Goal: Information Seeking & Learning: Learn about a topic

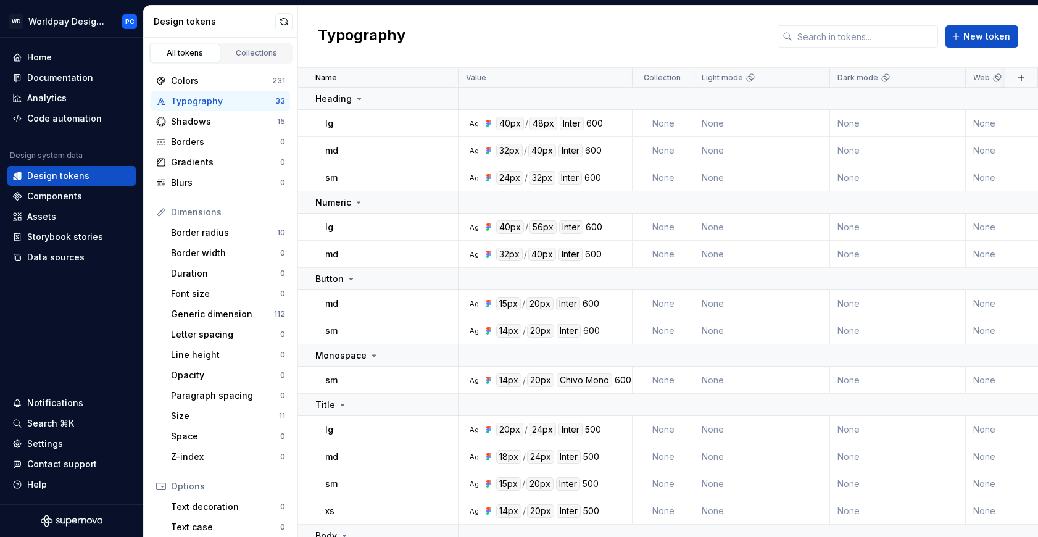
click at [703, 30] on div "Typography New token" at bounding box center [668, 37] width 740 height 62
click at [62, 191] on div "Components" at bounding box center [54, 196] width 55 height 12
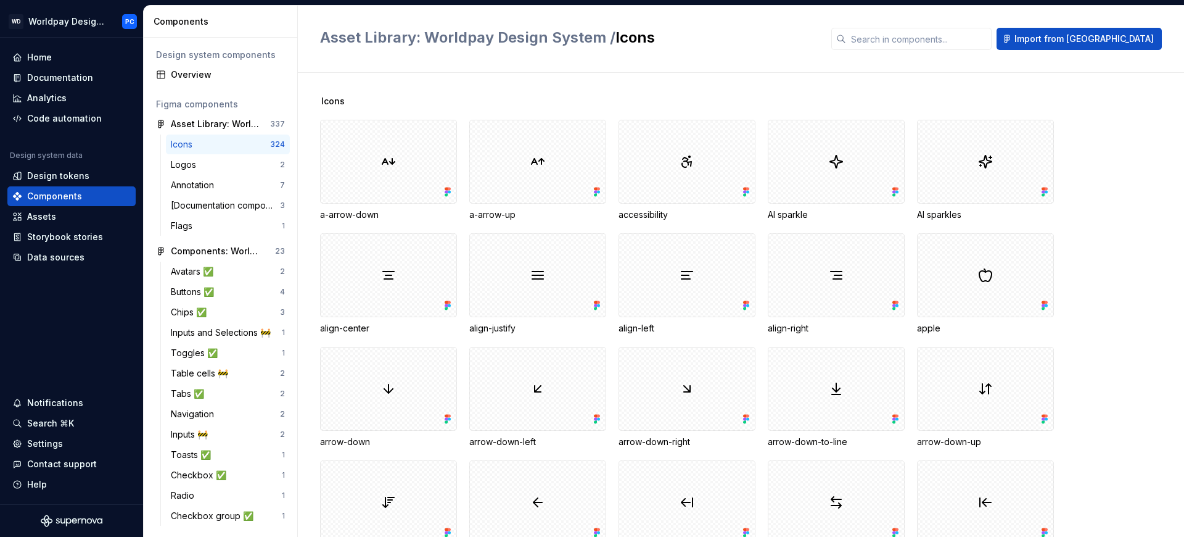
click at [68, 181] on div "Design tokens" at bounding box center [58, 176] width 62 height 12
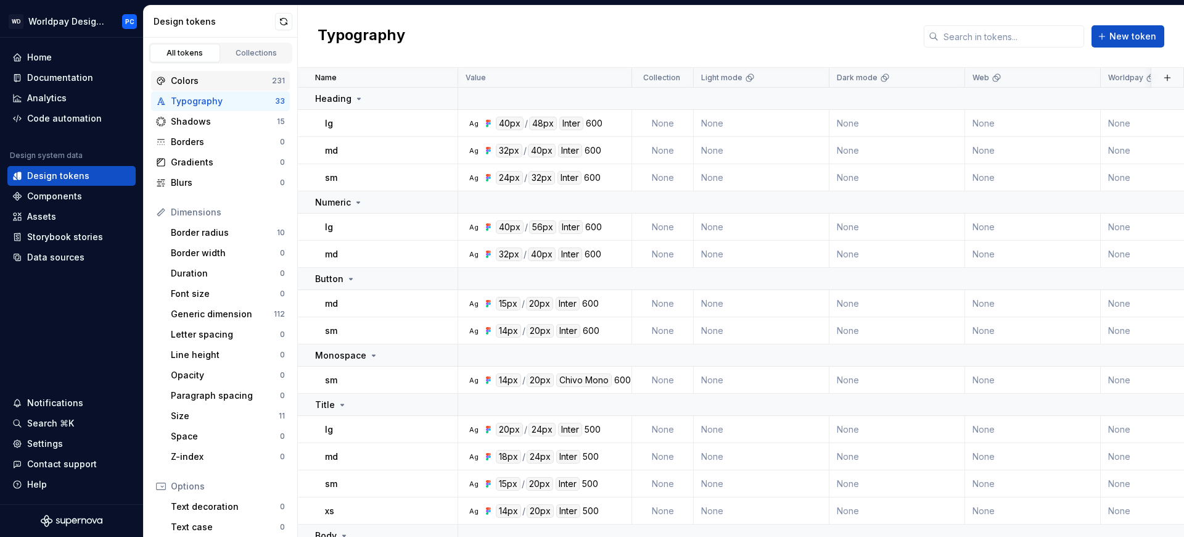
click at [211, 83] on div "Colors" at bounding box center [221, 81] width 101 height 12
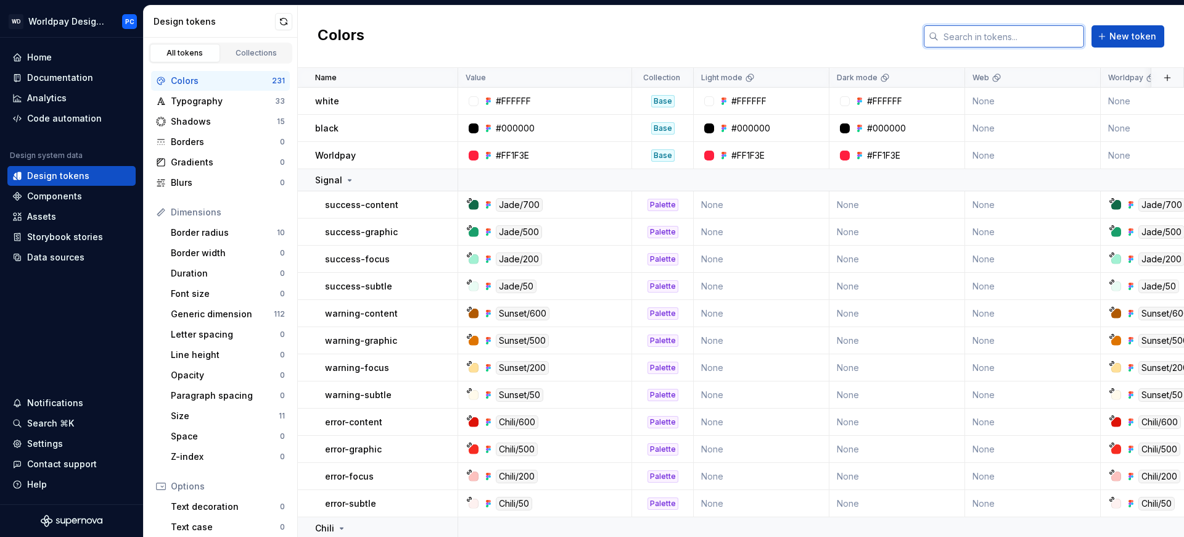
click at [981, 30] on input "text" at bounding box center [1012, 36] width 146 height 22
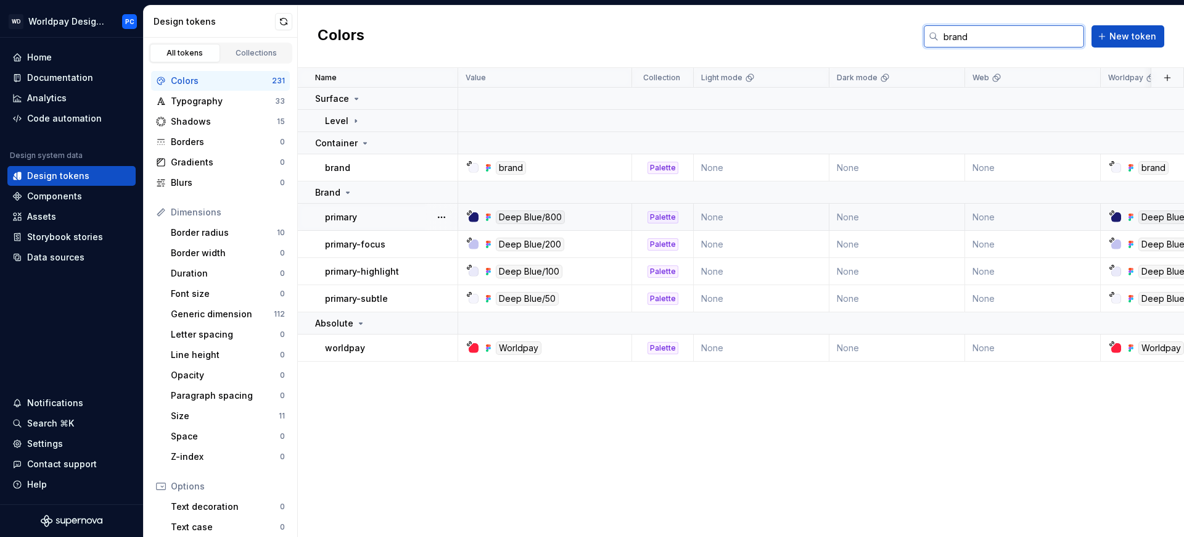
type input "brand"
click at [414, 215] on div "primary" at bounding box center [391, 217] width 132 height 12
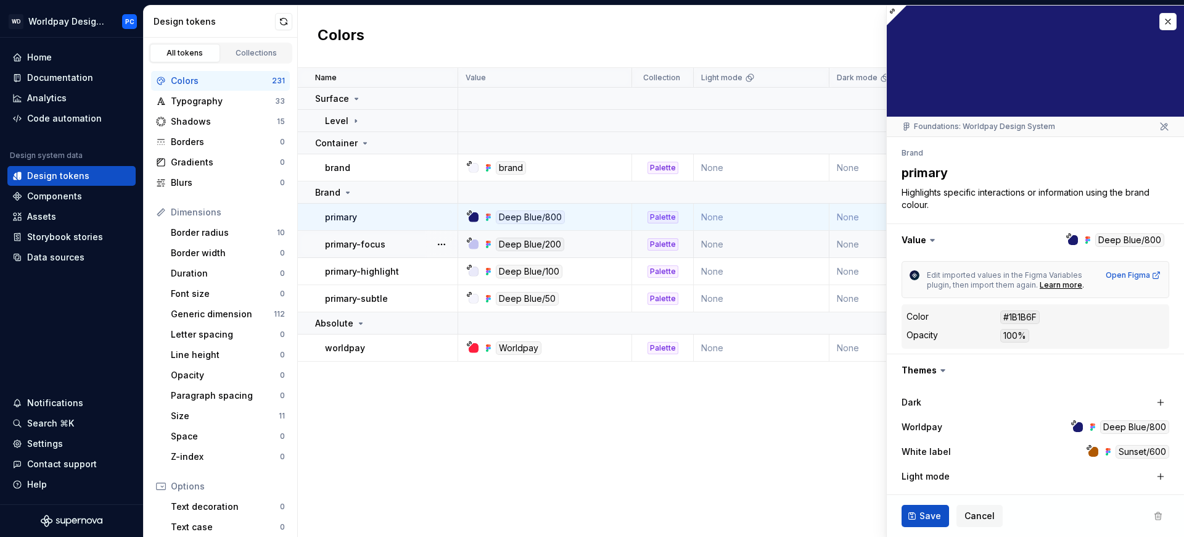
scroll to position [281, 0]
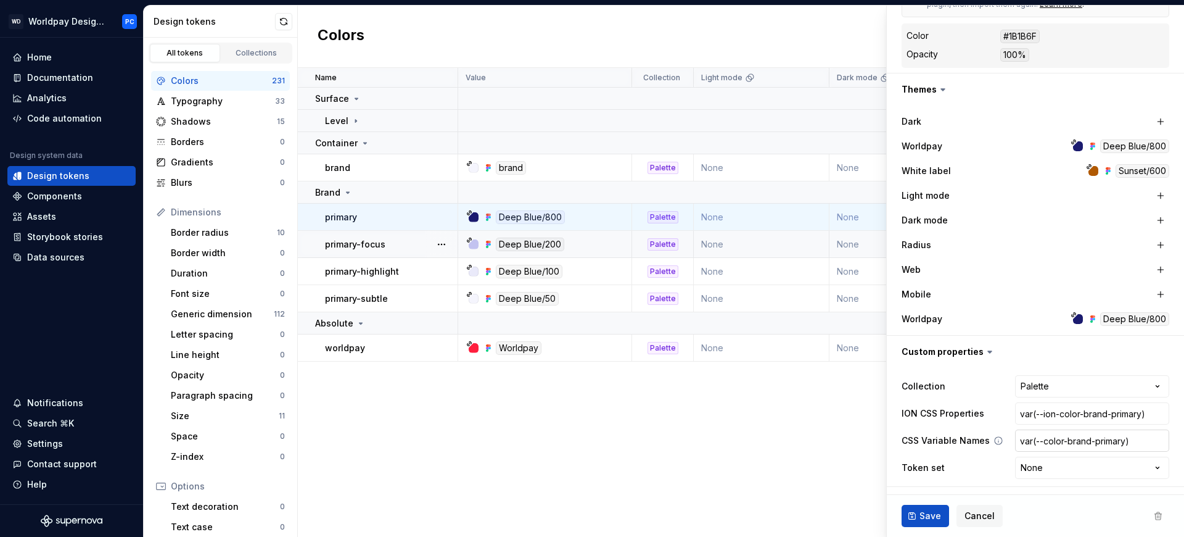
click at [1037, 448] on input "var(--color-brand-primary)" at bounding box center [1092, 440] width 154 height 22
click at [31, 422] on div "Search ⌘K" at bounding box center [50, 423] width 47 height 12
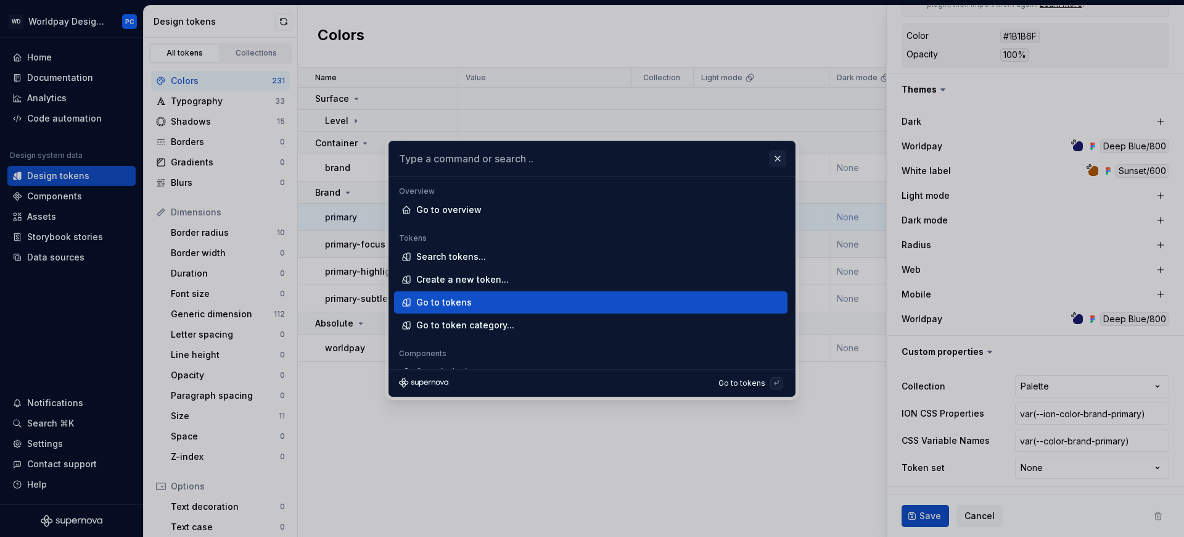
click at [785, 160] on button "button" at bounding box center [777, 158] width 17 height 17
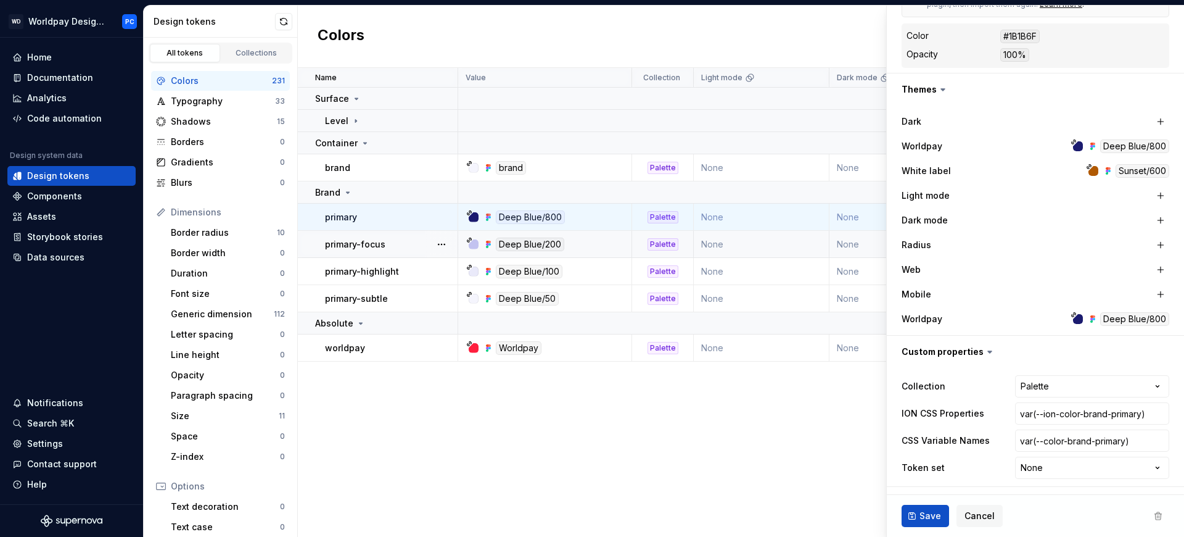
scroll to position [0, 0]
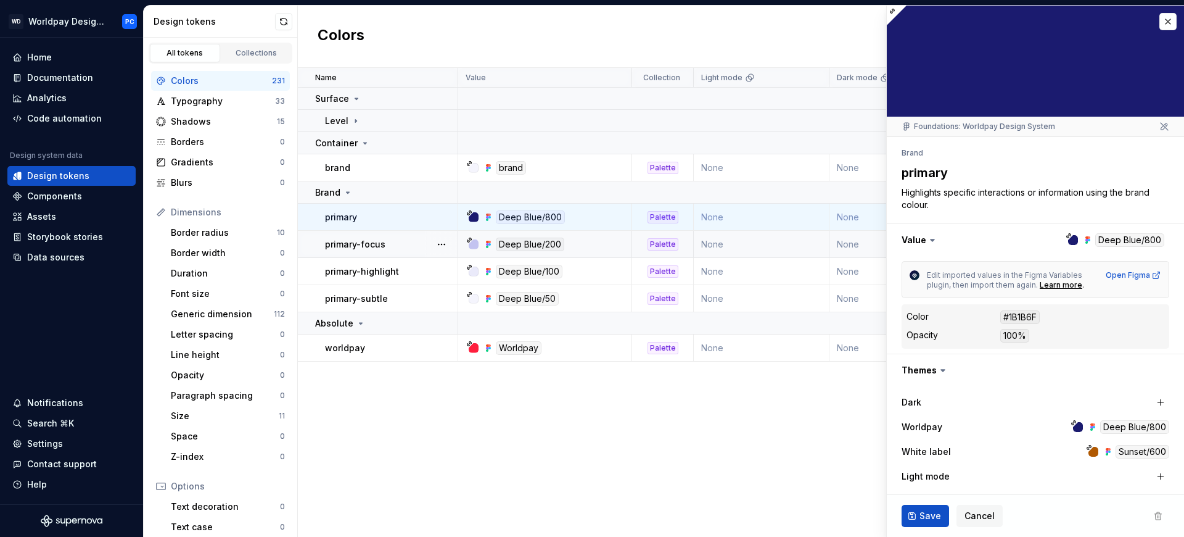
type textarea "*"
click at [1037, 19] on button "button" at bounding box center [1168, 21] width 17 height 17
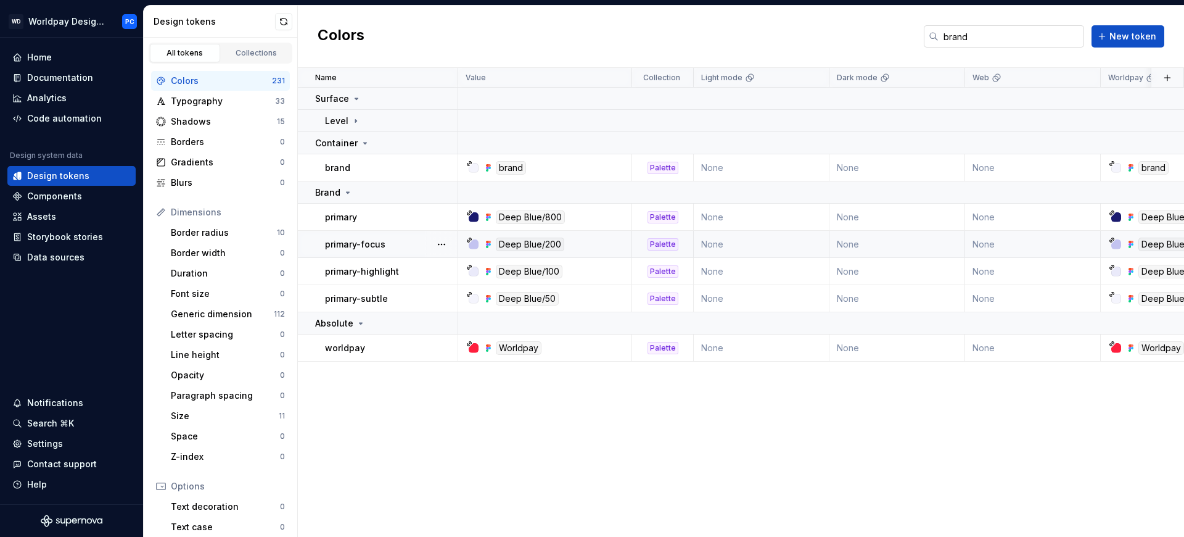
click at [1001, 31] on input "brand" at bounding box center [1012, 36] width 146 height 22
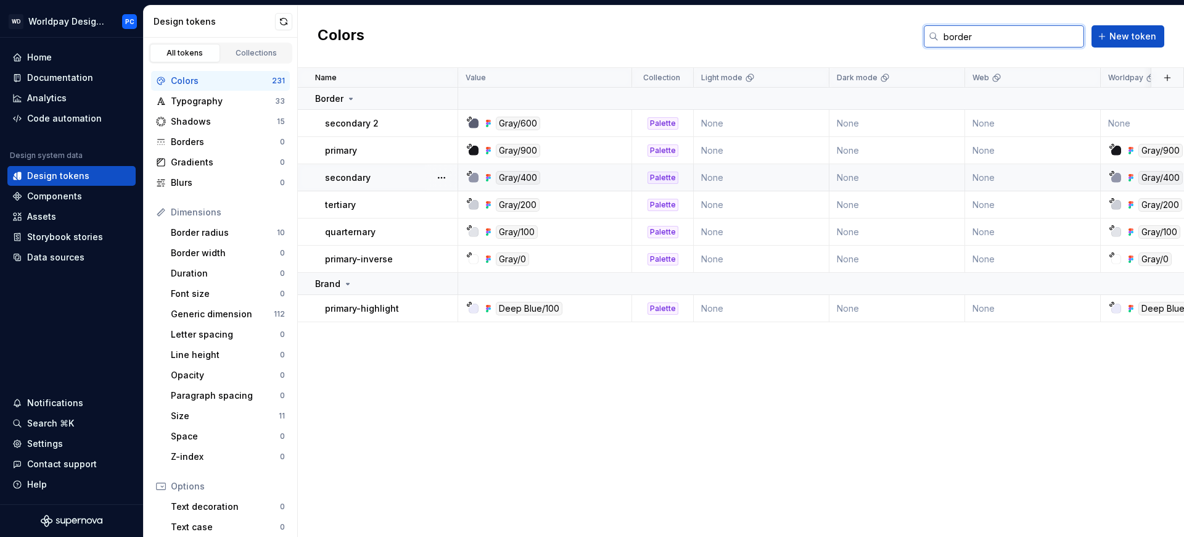
type input "border"
click at [386, 170] on td "secondary" at bounding box center [378, 177] width 160 height 27
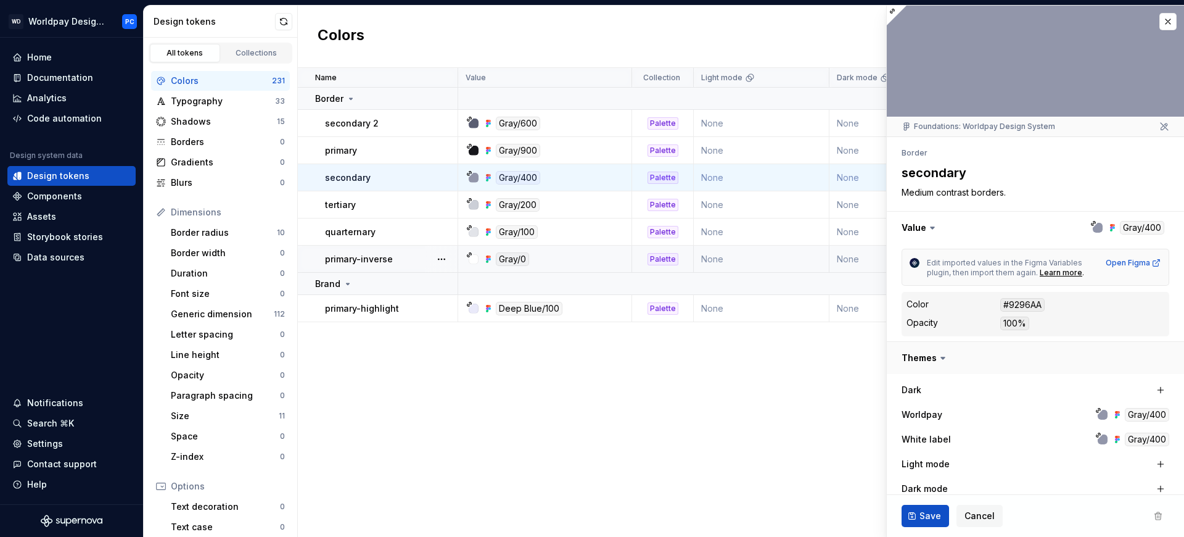
scroll to position [268, 0]
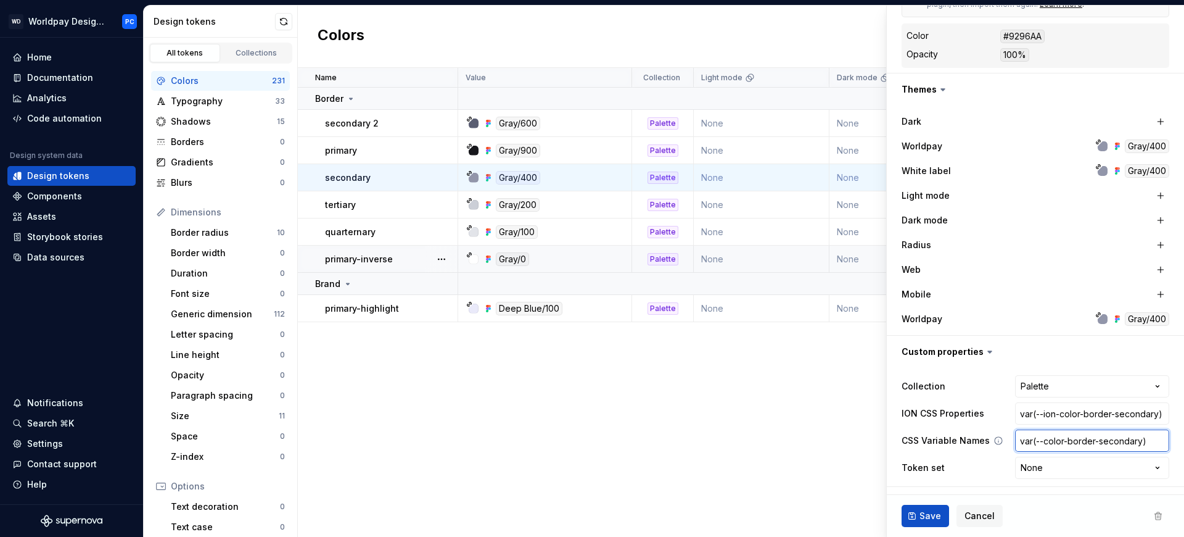
click at [1037, 442] on input "var(--color-border-secondary)" at bounding box center [1092, 440] width 154 height 22
type textarea "*"
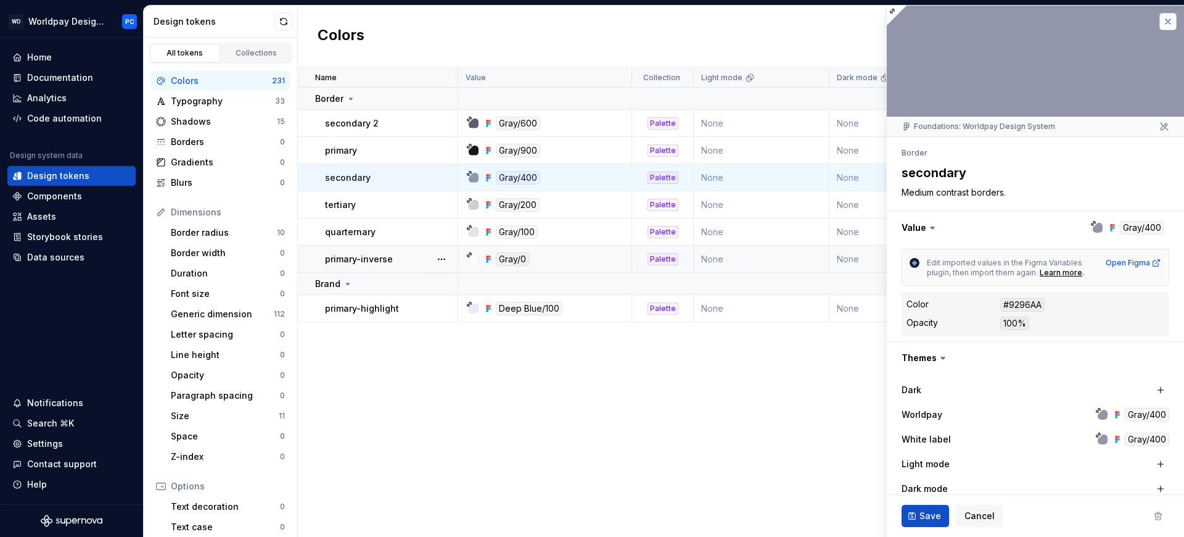
click at [1037, 20] on button "button" at bounding box center [1168, 21] width 17 height 17
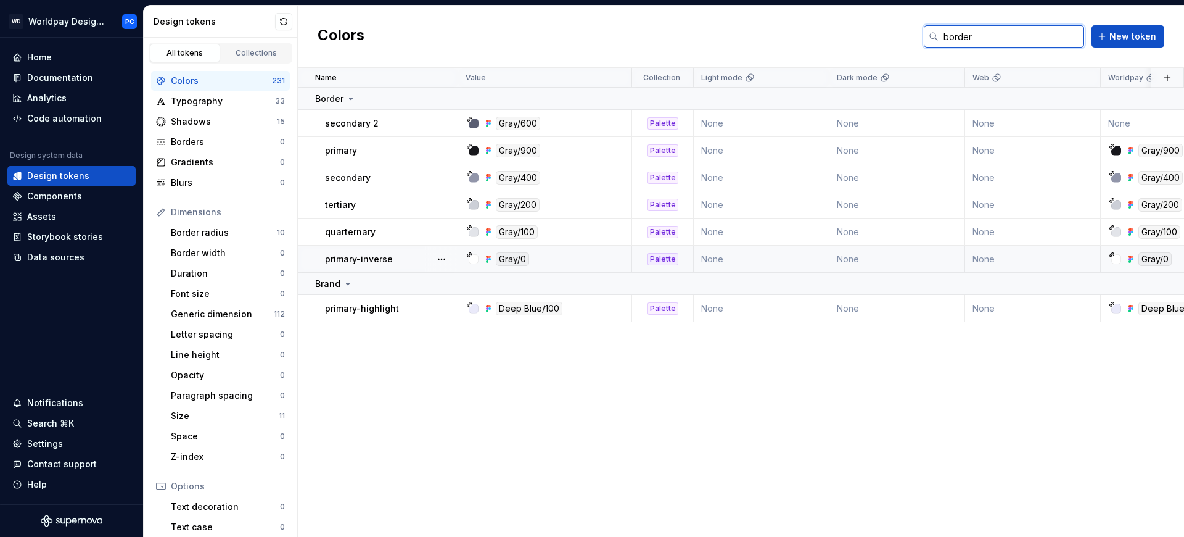
click at [1035, 35] on input "border" at bounding box center [1012, 36] width 146 height 22
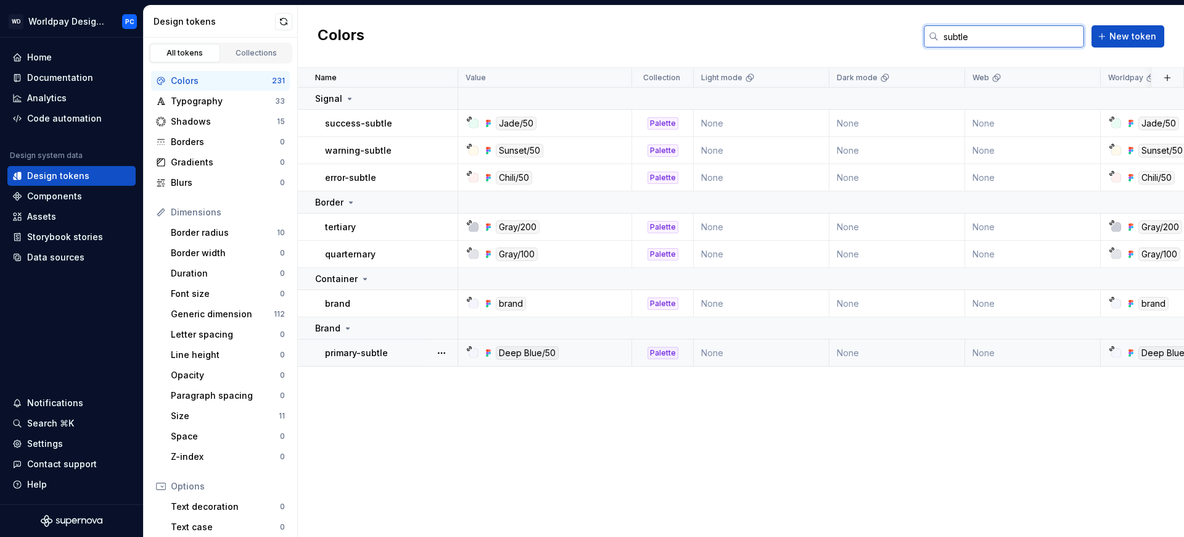
type input "subtle"
click at [395, 359] on td "primary-subtle" at bounding box center [378, 352] width 160 height 27
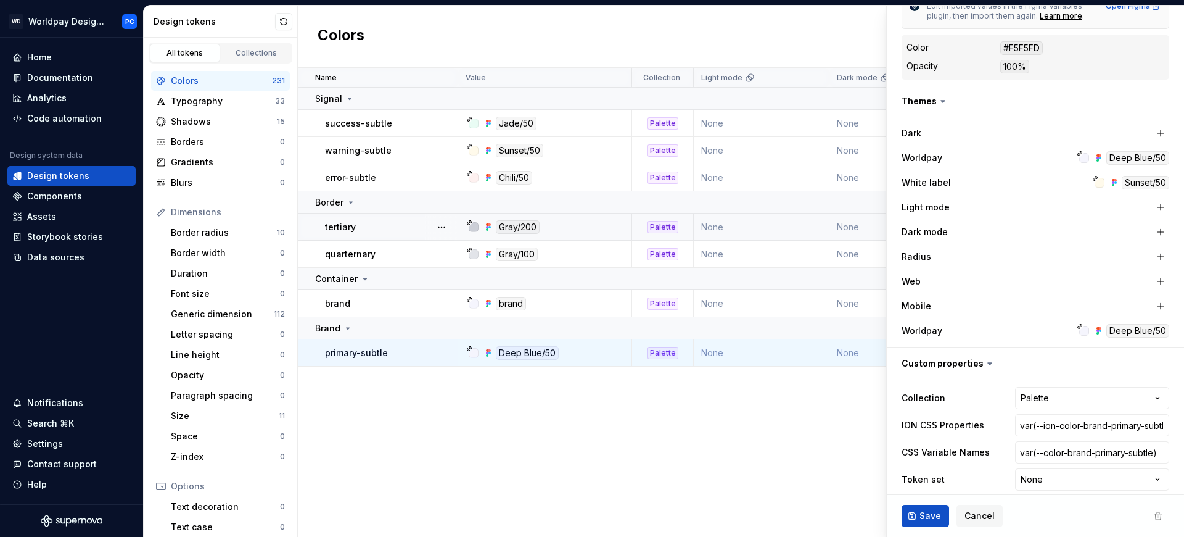
scroll to position [281, 0]
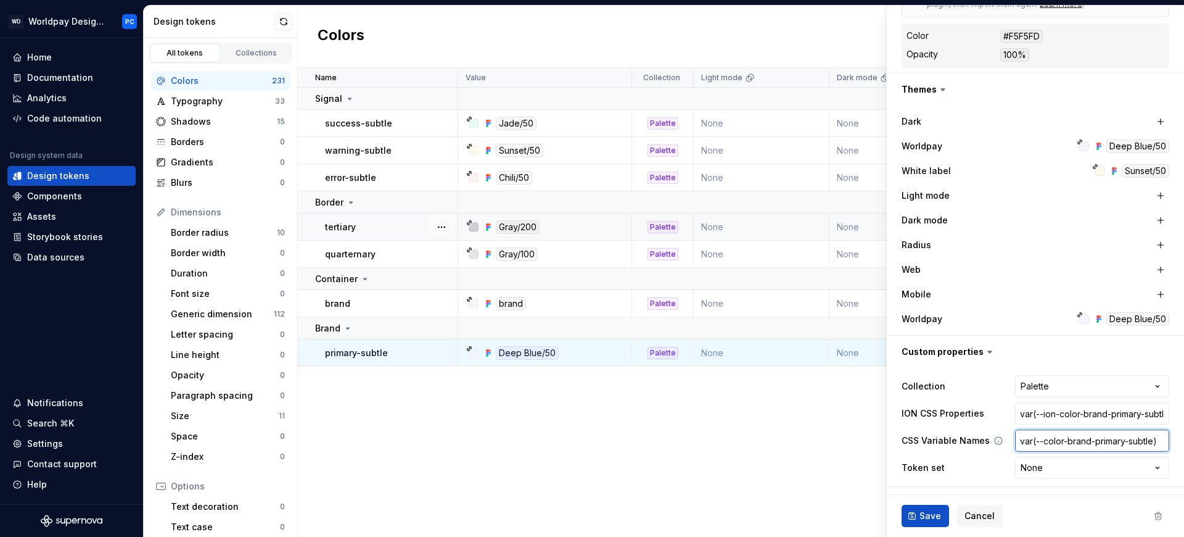
click at [1037, 445] on input "var(--color-brand-primary-subtle)" at bounding box center [1092, 440] width 154 height 22
click at [366, 255] on p "quarternary" at bounding box center [350, 254] width 51 height 12
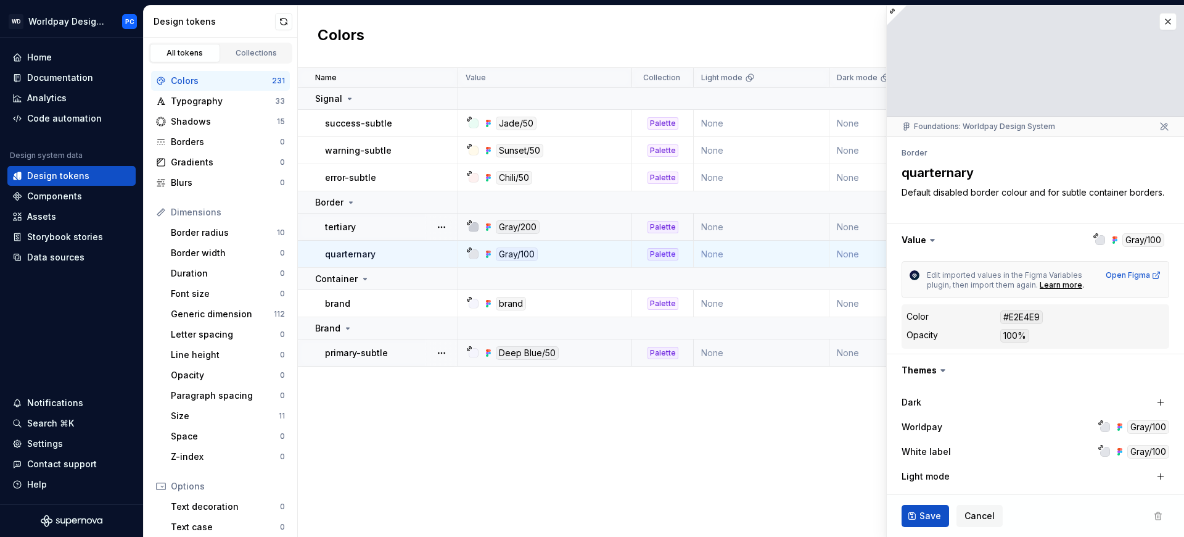
scroll to position [281, 0]
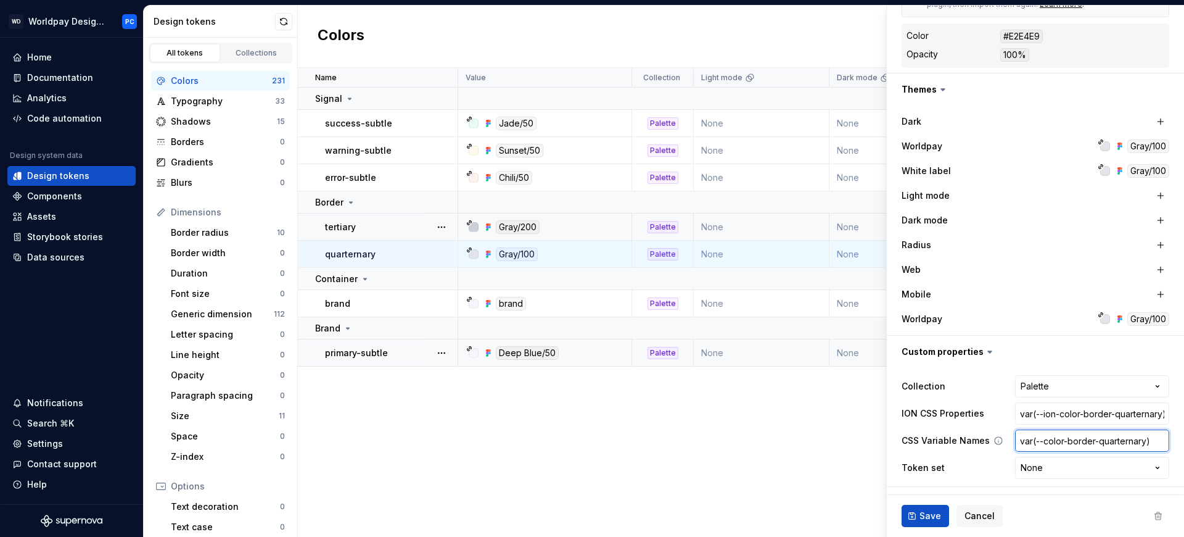
click at [1037, 447] on input "var(--color-border-quarternary)" at bounding box center [1092, 440] width 154 height 22
type textarea "*"
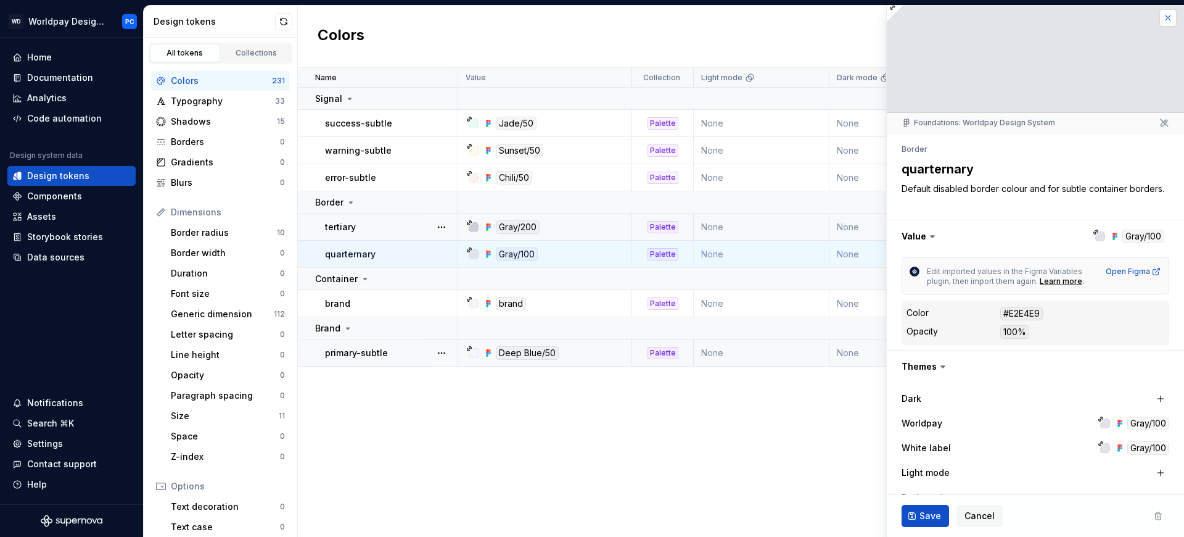
click at [1037, 19] on button "button" at bounding box center [1168, 17] width 17 height 17
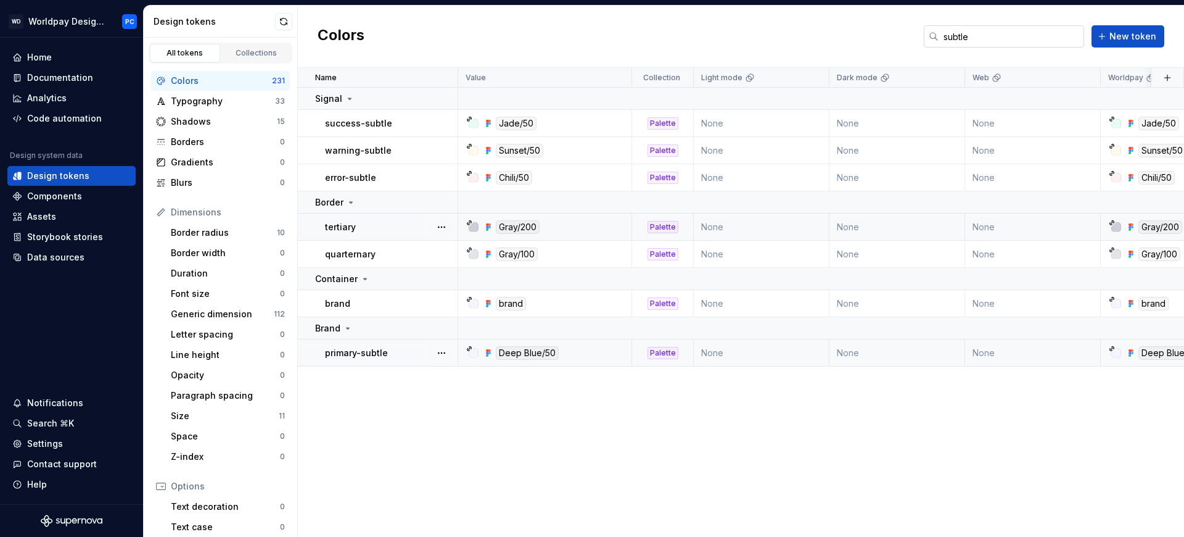
click at [1037, 36] on input "subtle" at bounding box center [1012, 36] width 146 height 22
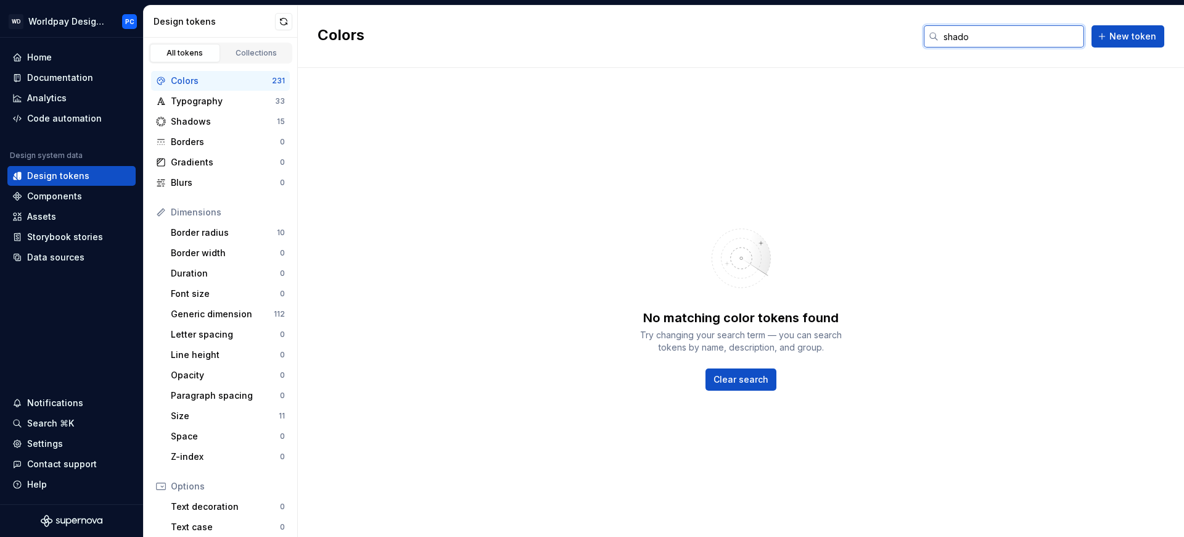
type input "shadow"
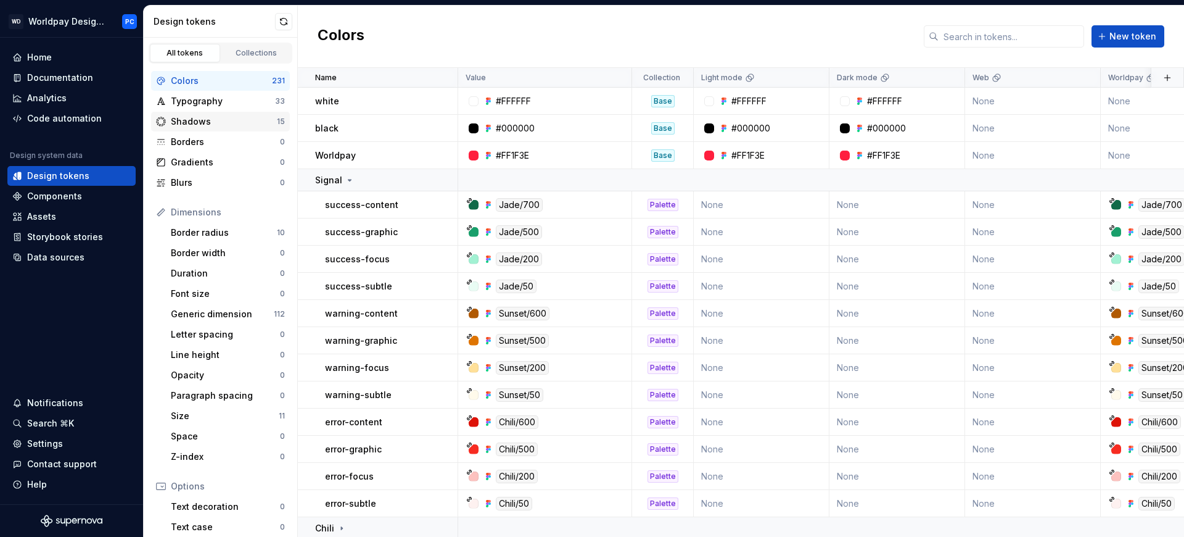
click at [191, 117] on div "Shadows" at bounding box center [224, 121] width 106 height 12
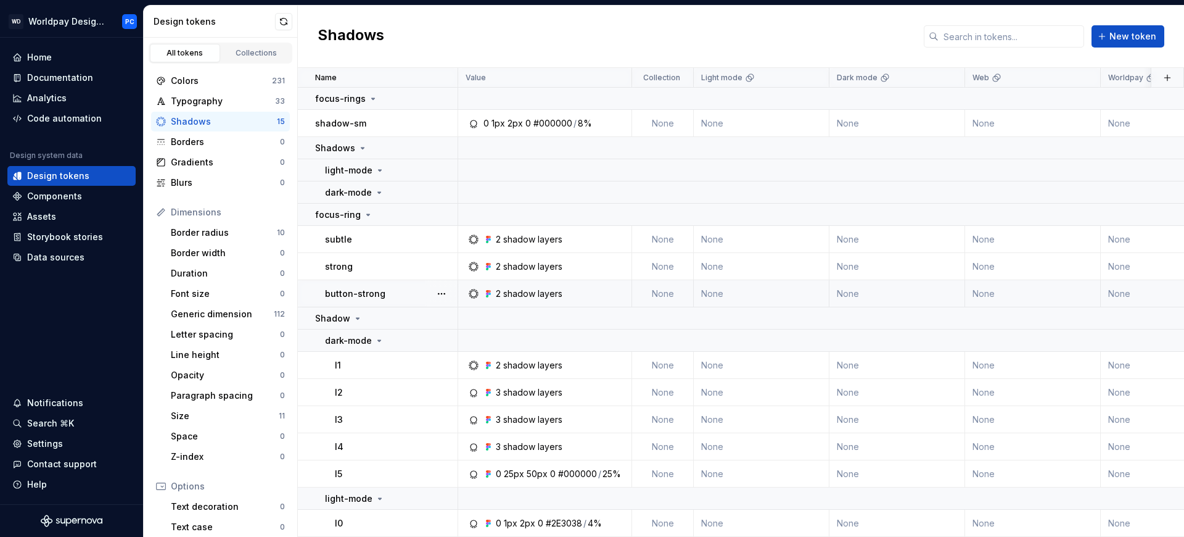
scroll to position [113, 0]
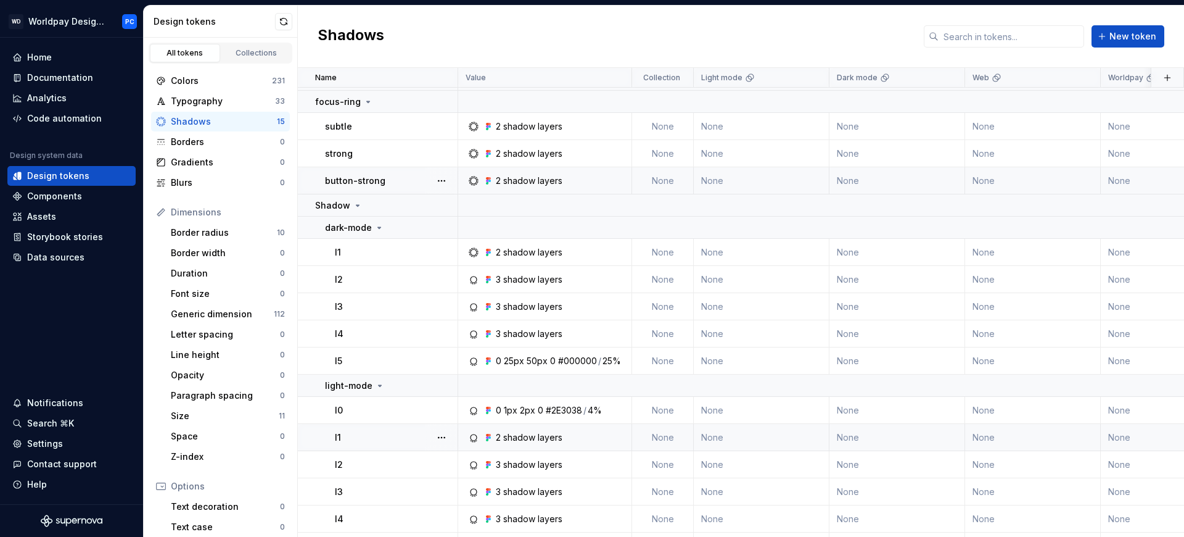
click at [374, 434] on div "l1" at bounding box center [396, 437] width 122 height 12
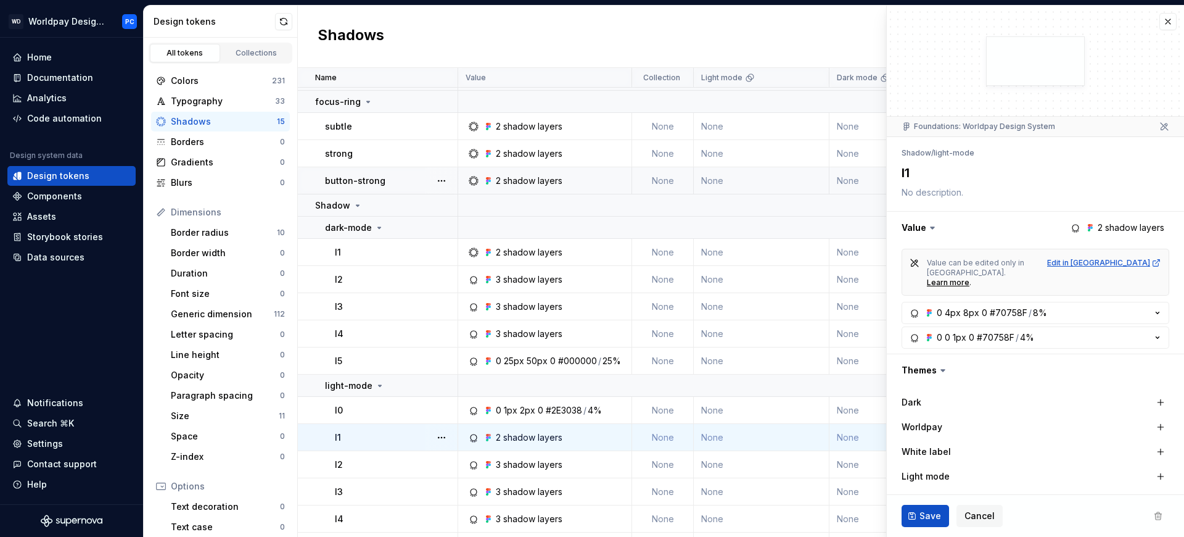
scroll to position [271, 0]
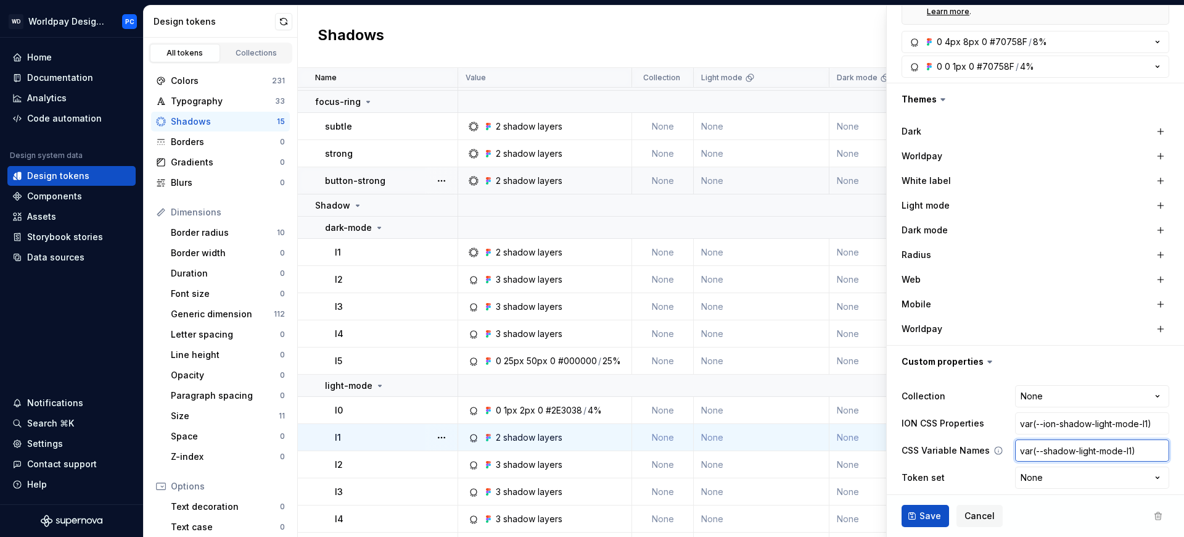
click at [1037, 444] on input "var(--shadow-light-mode-l1)" at bounding box center [1092, 450] width 154 height 22
type textarea "*"
click at [208, 81] on div "Colors" at bounding box center [221, 81] width 101 height 12
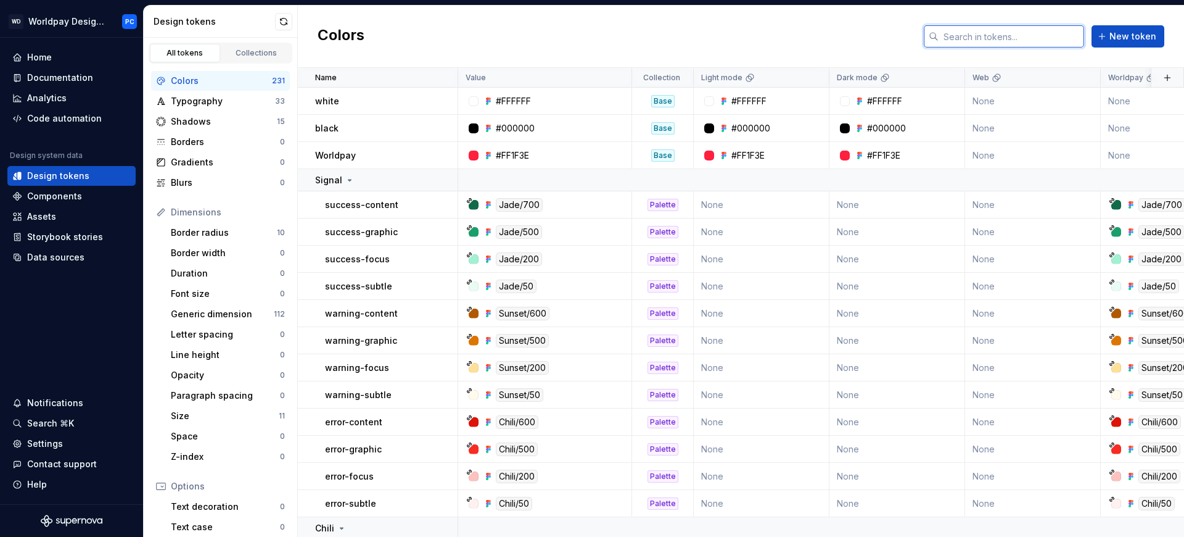
click at [1012, 34] on input "text" at bounding box center [1012, 36] width 146 height 22
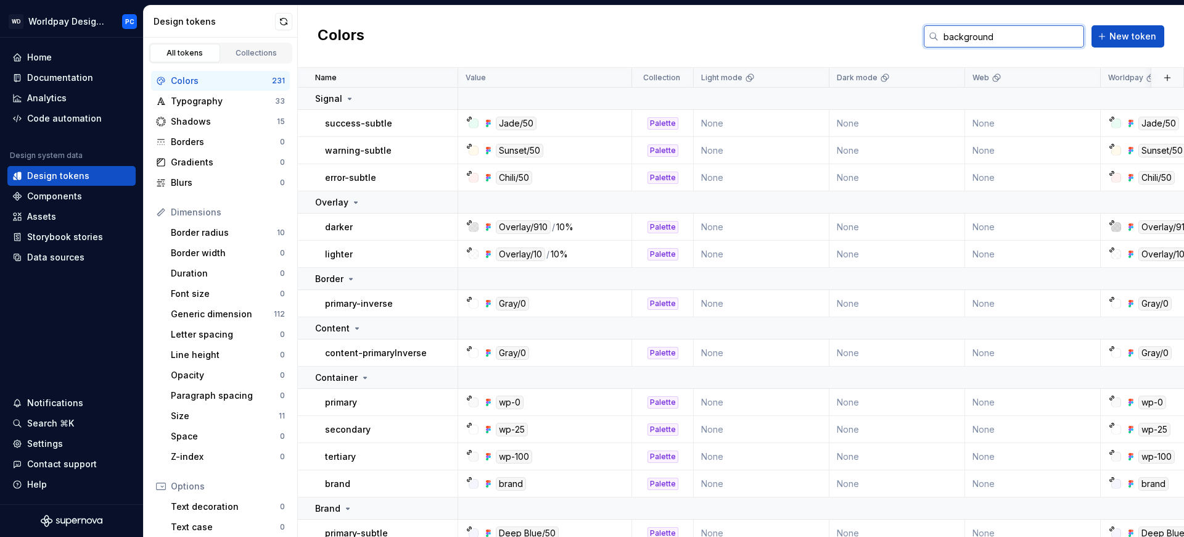
type input "background"
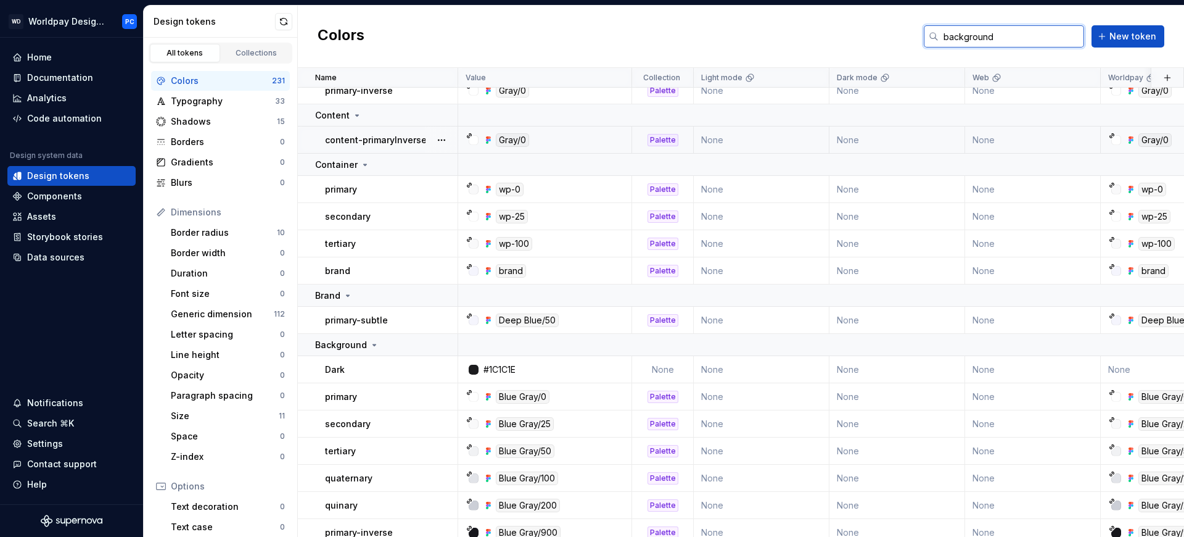
scroll to position [229, 0]
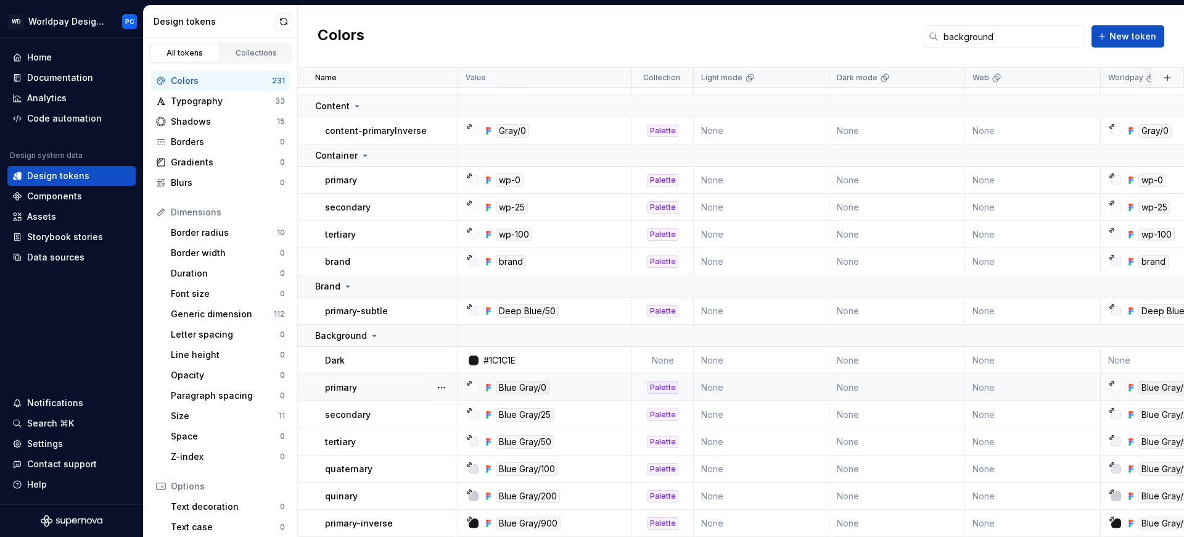
click at [392, 383] on div "primary" at bounding box center [391, 387] width 132 height 12
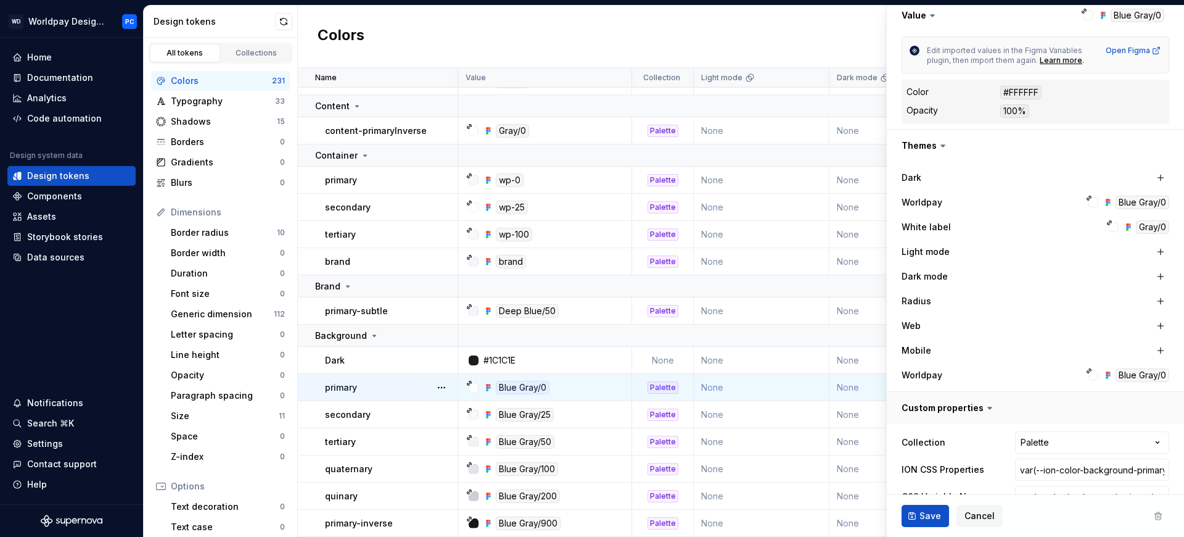
scroll to position [281, 0]
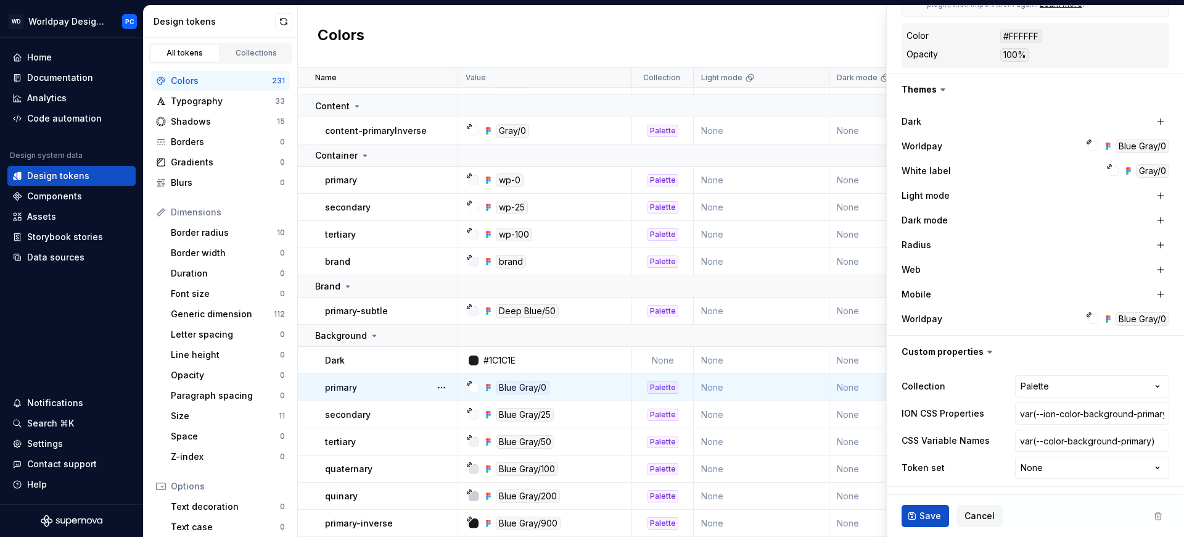
click at [1037, 444] on input "var(--color-background-primary)" at bounding box center [1092, 440] width 154 height 22
click at [1037, 439] on input "var(--color-background-primary)" at bounding box center [1092, 440] width 154 height 22
type textarea "*"
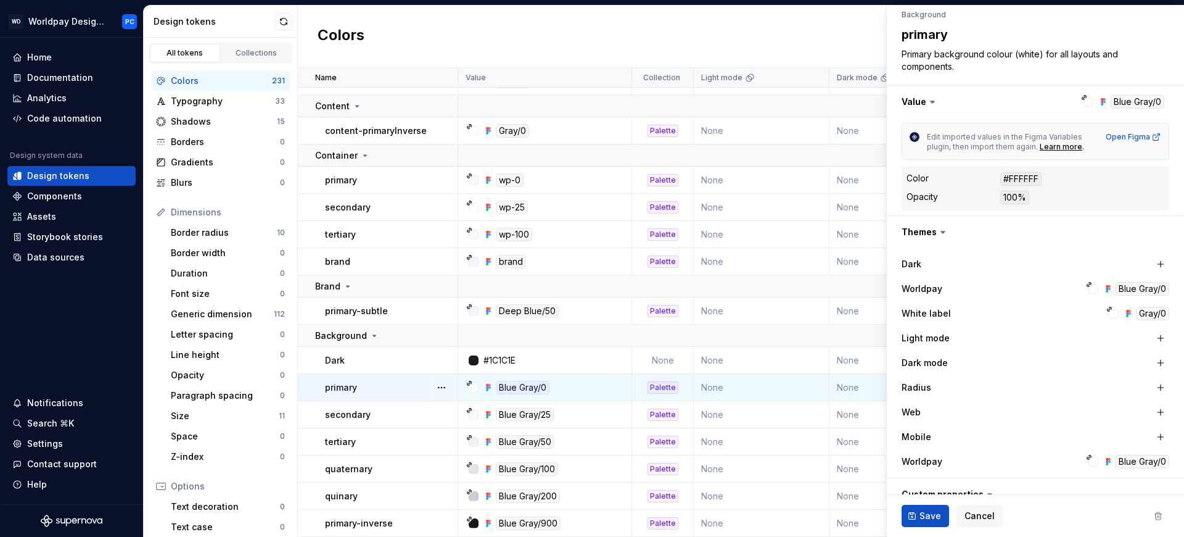
scroll to position [0, 0]
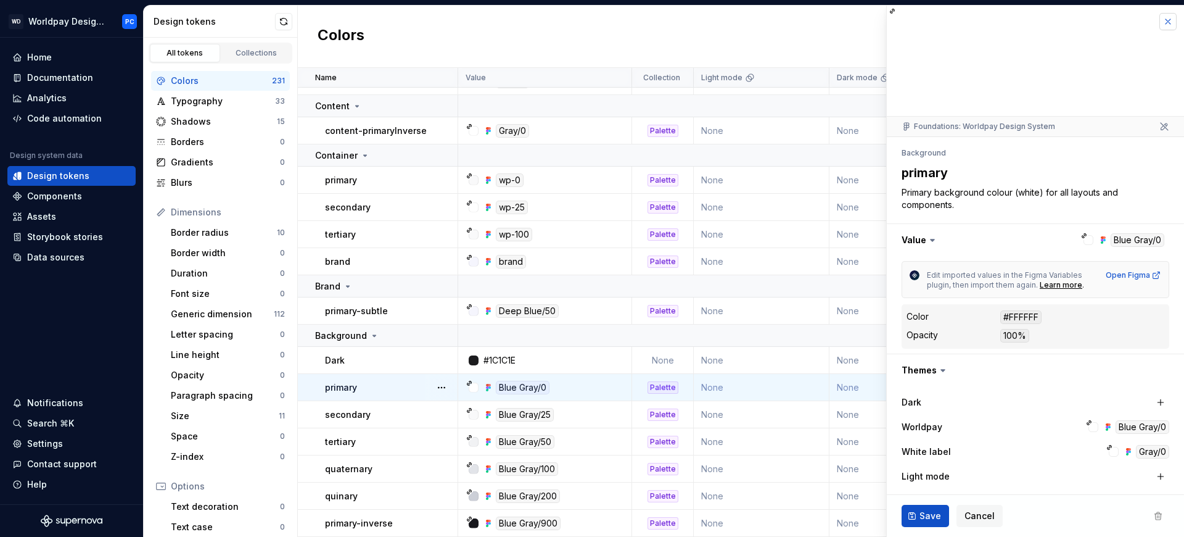
click at [1037, 15] on button "button" at bounding box center [1168, 21] width 17 height 17
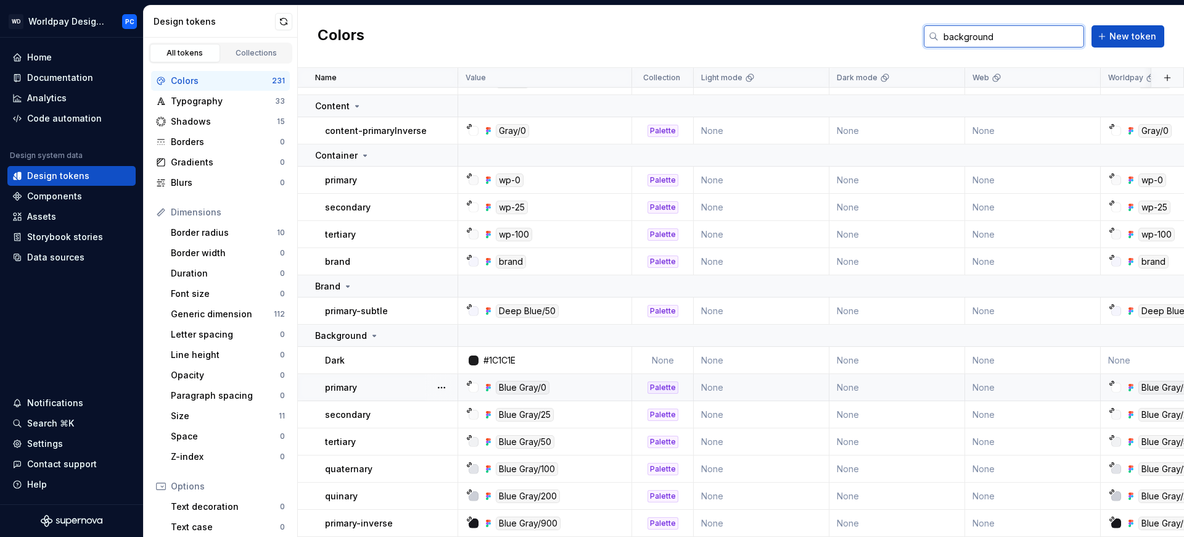
click at [1003, 42] on input "background" at bounding box center [1012, 36] width 146 height 22
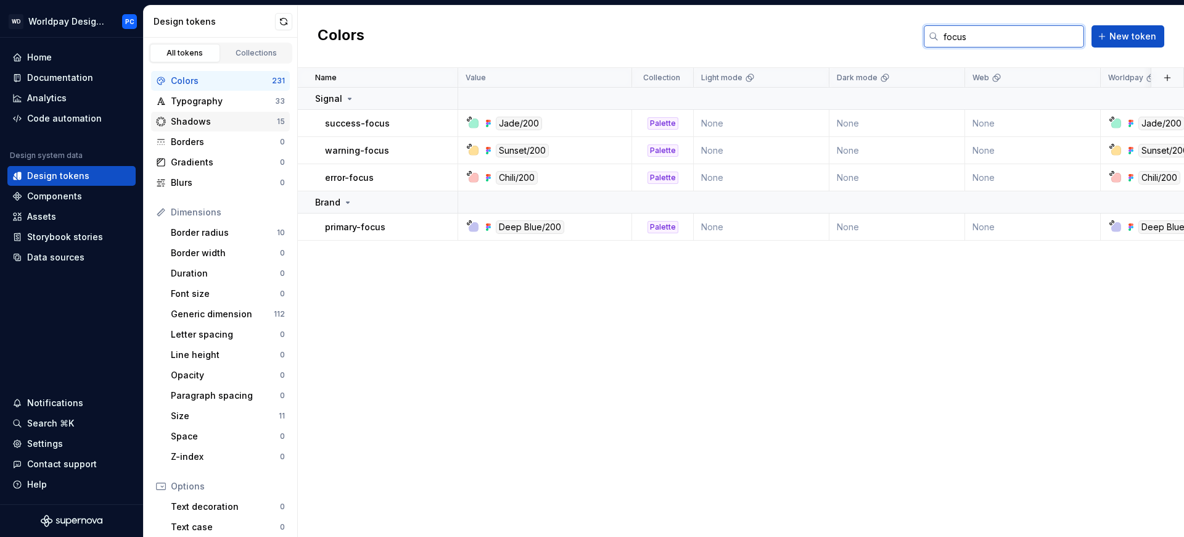
type input "focus"
click at [205, 118] on div "Shadows" at bounding box center [224, 121] width 106 height 12
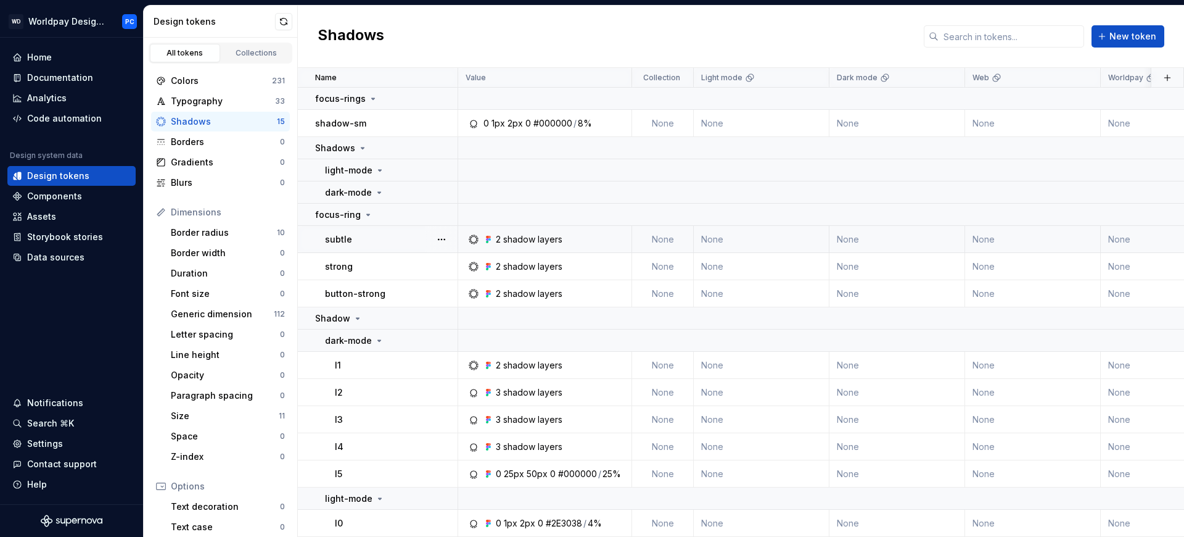
click at [355, 236] on div "subtle" at bounding box center [391, 239] width 132 height 12
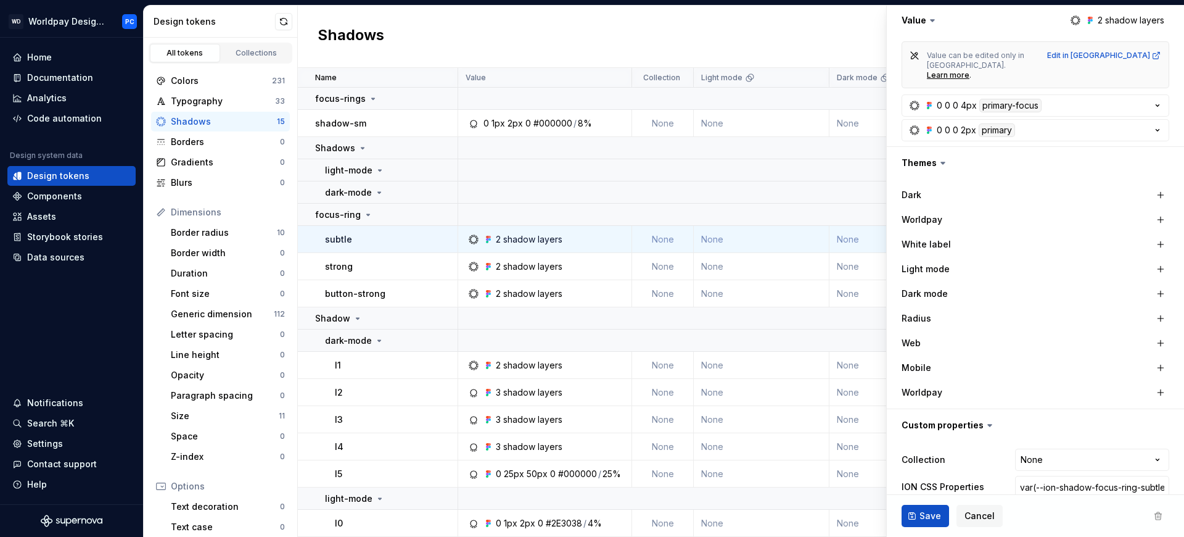
scroll to position [271, 0]
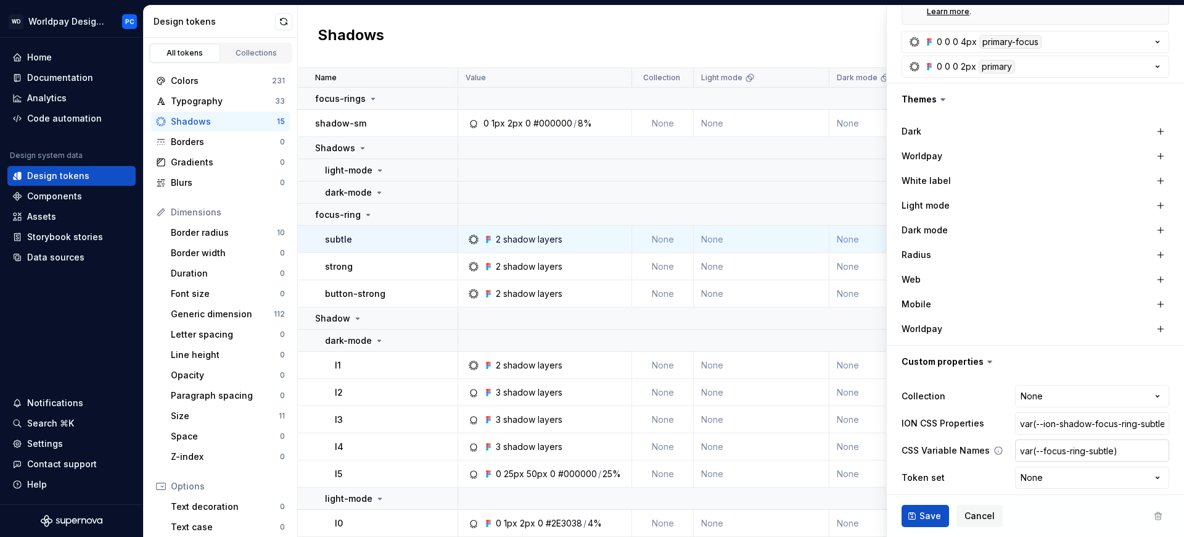
click at [1037, 442] on input "var(--focus-ring-subtle)" at bounding box center [1092, 450] width 154 height 22
type textarea "*"
